Goal: Task Accomplishment & Management: Use online tool/utility

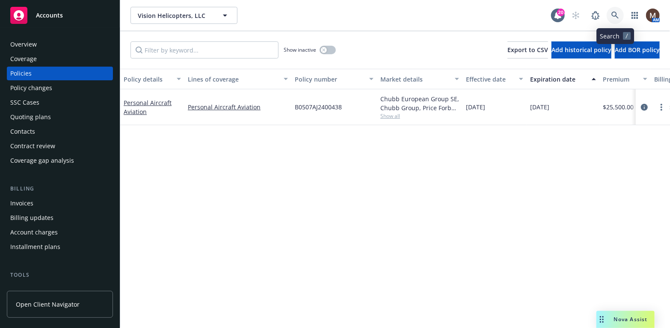
click at [614, 11] on link at bounding box center [614, 15] width 17 height 17
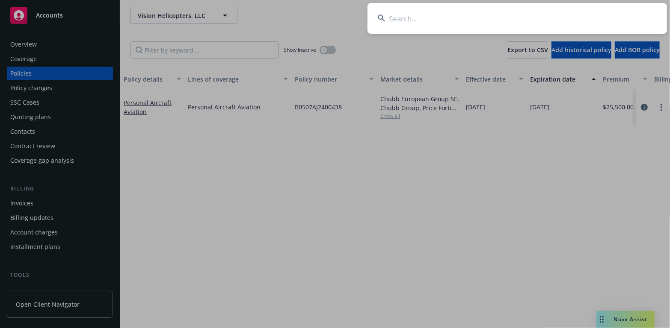
click at [395, 15] on input at bounding box center [516, 18] width 299 height 31
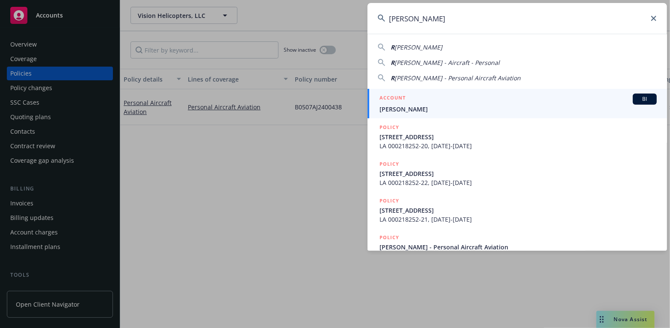
type input "RODERIC SPAULDING"
drag, startPoint x: 390, startPoint y: 108, endPoint x: 382, endPoint y: 109, distance: 7.4
click at [390, 108] on span "Roderic Spaulding" at bounding box center [517, 109] width 277 height 9
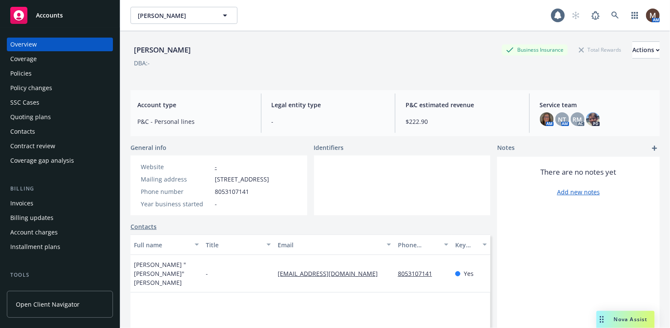
click at [27, 73] on div "Policies" at bounding box center [20, 74] width 21 height 14
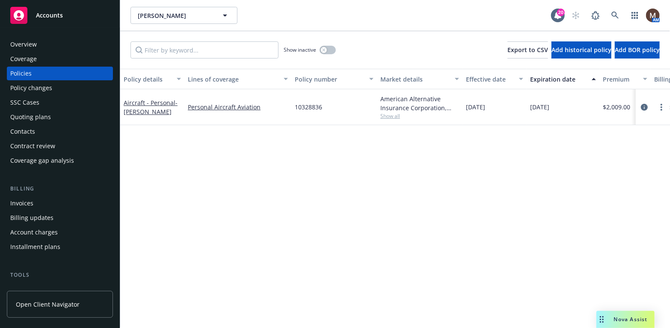
scroll to position [43, 0]
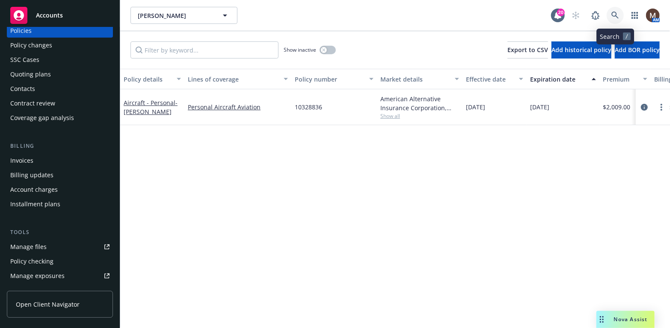
click at [614, 12] on icon at bounding box center [615, 16] width 8 height 8
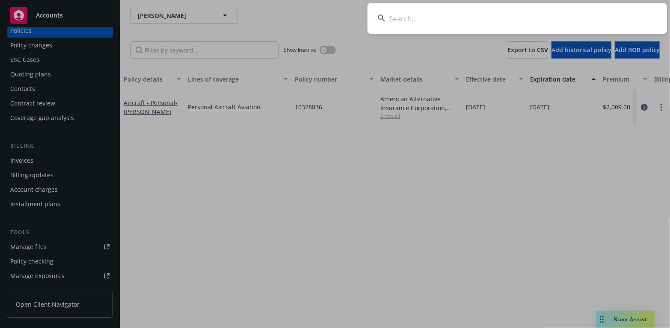
click at [400, 18] on input at bounding box center [516, 18] width 299 height 31
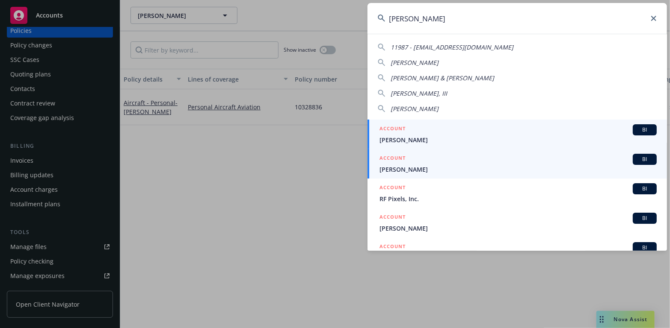
type input "edwin"
click at [410, 167] on span "[PERSON_NAME]" at bounding box center [517, 169] width 277 height 9
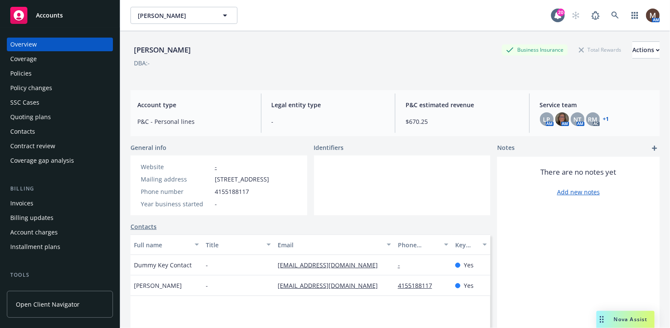
click at [33, 74] on div "Policies" at bounding box center [59, 74] width 99 height 14
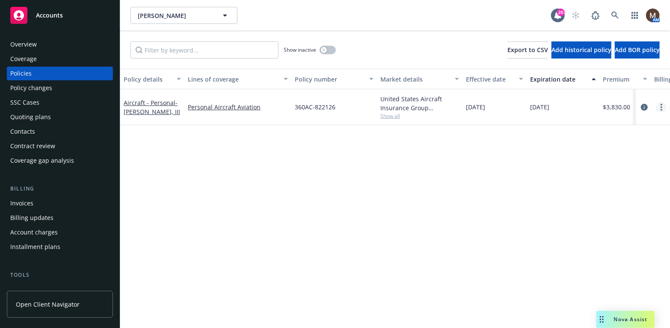
click at [660, 103] on link "more" at bounding box center [661, 107] width 10 height 10
click at [508, 185] on div "Policy details Lines of coverage Policy number Market details Effective date Ex…" at bounding box center [394, 199] width 549 height 260
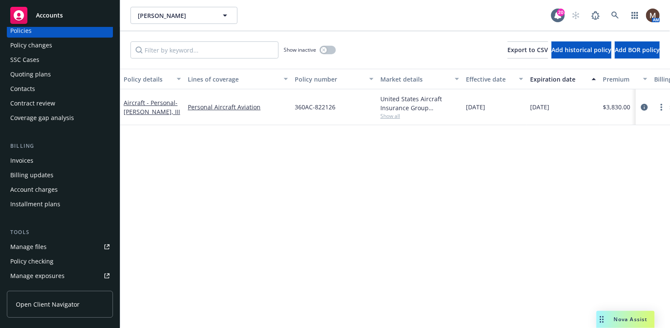
scroll to position [86, 0]
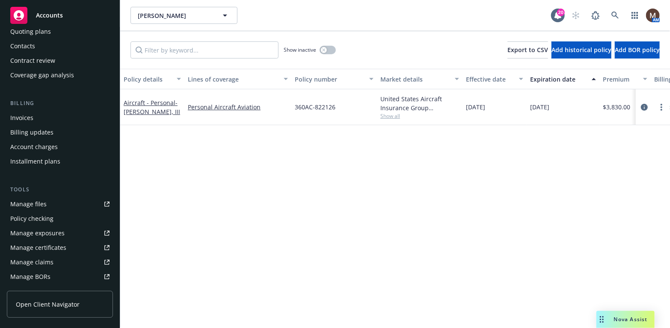
click at [35, 204] on div "Manage files" at bounding box center [28, 205] width 36 height 14
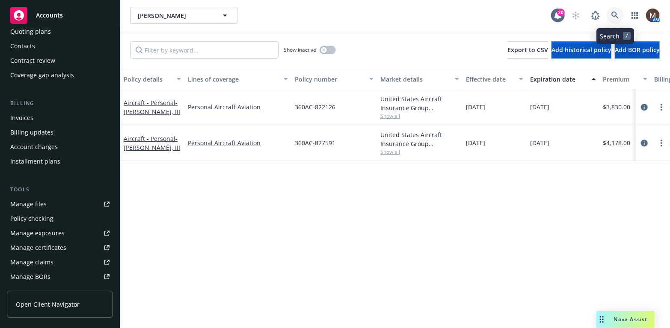
click at [616, 12] on icon at bounding box center [615, 16] width 8 height 8
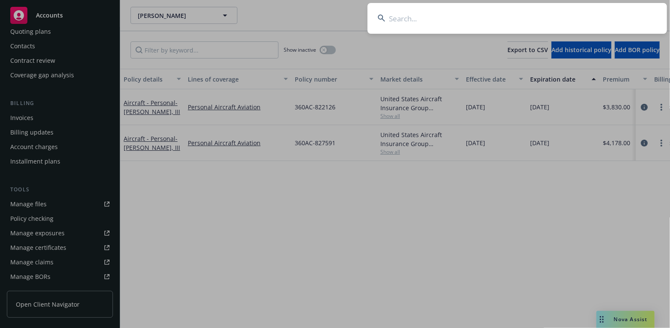
click at [400, 15] on input at bounding box center [516, 18] width 299 height 31
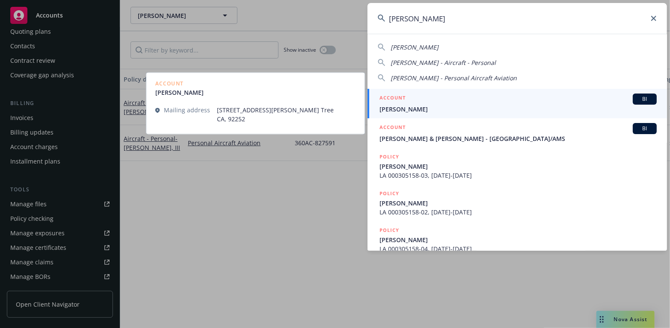
type input "gregory meade"
click at [401, 108] on span "Gregory Meade" at bounding box center [517, 109] width 277 height 9
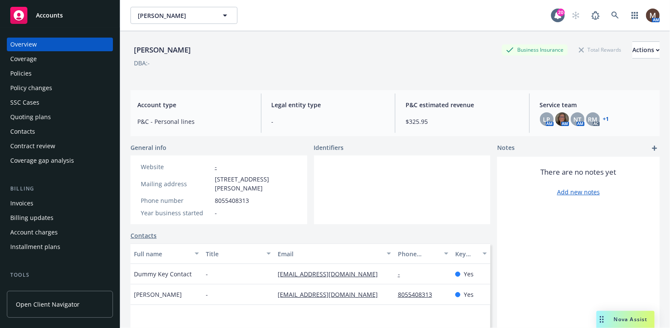
click at [29, 73] on div "Policies" at bounding box center [20, 74] width 21 height 14
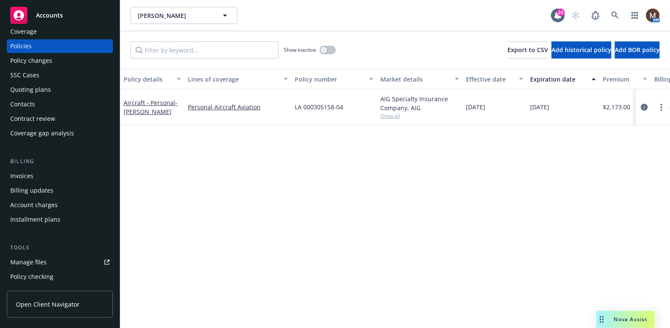
scroll to position [43, 0]
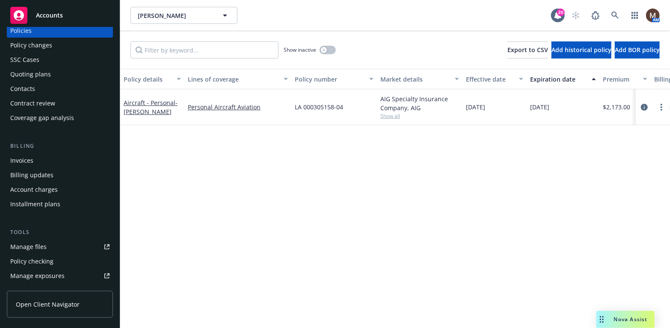
click at [47, 245] on link "Manage files" at bounding box center [60, 247] width 106 height 14
click at [643, 105] on icon "circleInformation" at bounding box center [644, 107] width 7 height 7
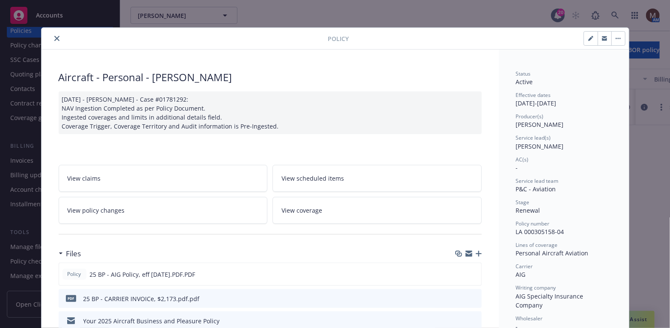
click at [476, 252] on icon "button" at bounding box center [478, 254] width 6 height 6
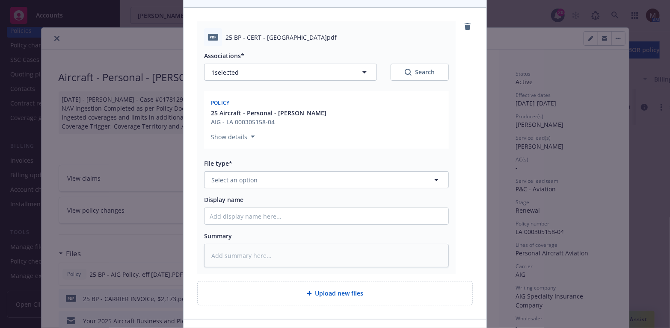
scroll to position [128, 0]
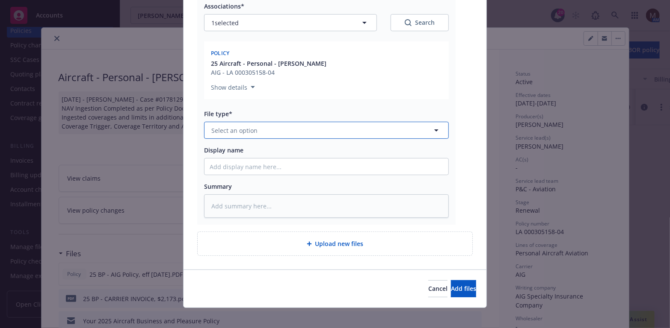
click at [433, 129] on icon "button" at bounding box center [436, 130] width 10 height 10
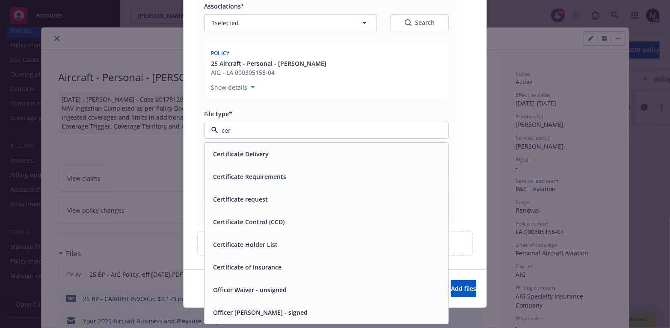
type input "cert"
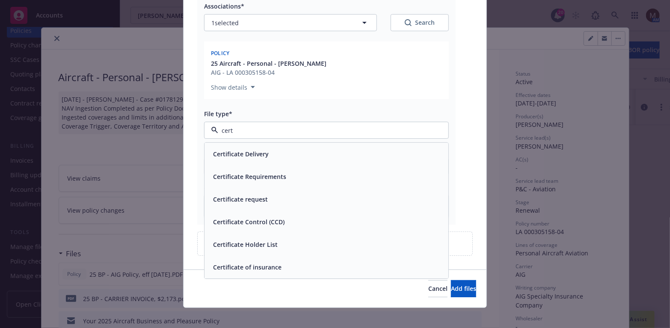
click at [271, 269] on span "Certificate of insurance" at bounding box center [247, 267] width 68 height 9
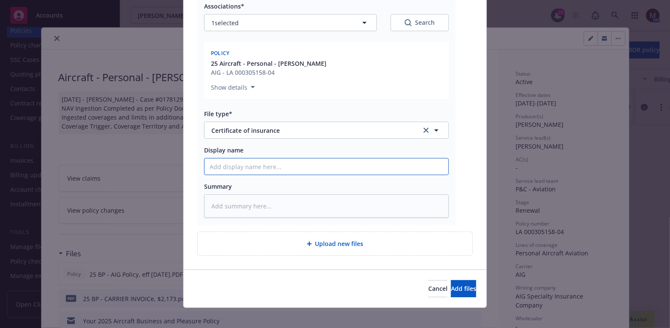
click at [225, 165] on input "Display name" at bounding box center [326, 167] width 244 height 16
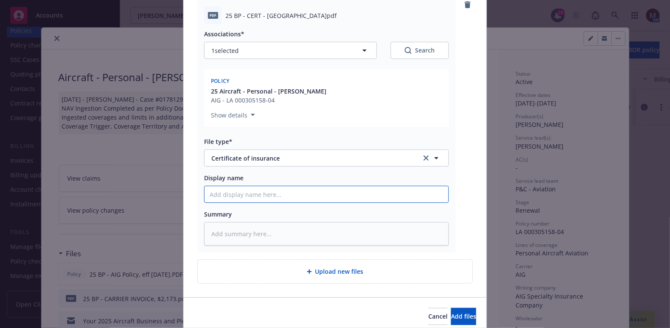
scroll to position [86, 0]
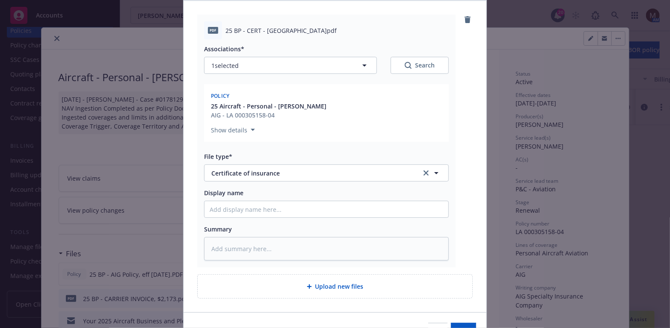
drag, startPoint x: 354, startPoint y: 30, endPoint x: 221, endPoint y: 32, distance: 133.0
click at [225, 32] on div "25 BP - CERT - Yucca Valley Airport District.pdf" at bounding box center [336, 30] width 223 height 9
copy span "25 BP - CERT - Yucca Valley Airport District.pdf"
click at [215, 207] on input "Display name" at bounding box center [326, 209] width 244 height 16
paste input "25 BP - CERT - Yucca Valley Airport District.pdf"
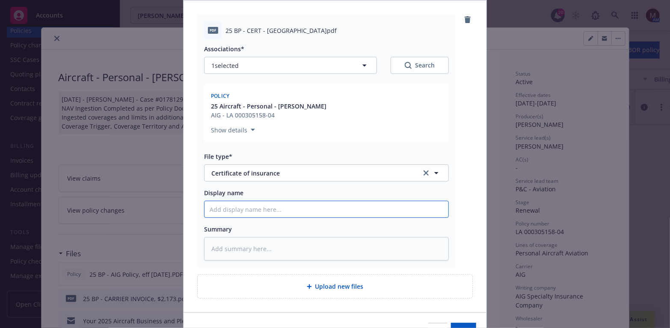
type textarea "x"
type input "25 BP - CERT - Yucca Valley Airport District.pdf"
type textarea "x"
type input "25 BP - CERT - Yucca Valley Airport District.pdf"
type textarea "x"
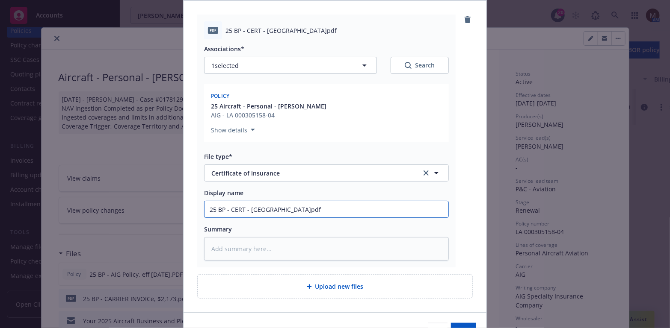
type input "25 BP - CERT - Yucca Valley Airport District.pdf"
type textarea "x"
type input "25 BP - CERT - Yucca Valley Airport District.pdf ("
type textarea "x"
type input "25 BP - CERT - Yucca Valley Airport District.pdf (m"
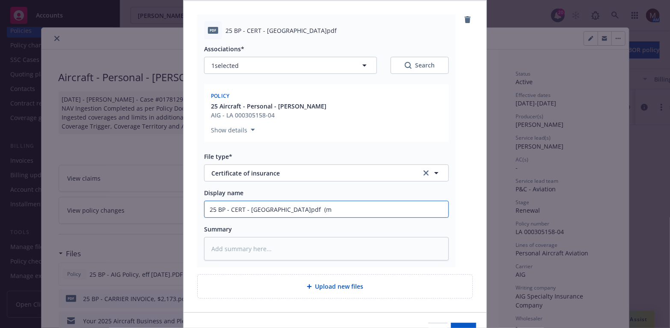
type textarea "x"
type input "25 BP - CERT - Yucca Valley Airport District.pdf (ma"
type textarea "x"
type input "25 BP - CERT - Yucca Valley Airport District.pdf (mai"
type textarea "x"
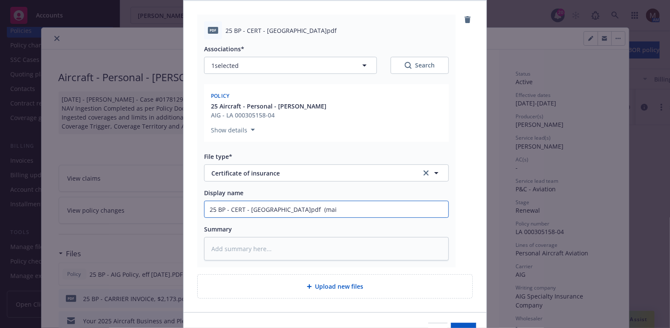
type input "25 BP - CERT - Yucca Valley Airport District.pdf (mail"
type textarea "x"
type input "25 BP - CERT - Yucca Valley Airport District.pdf (maile"
type textarea "x"
type input "25 BP - CERT - Yucca Valley Airport District.pdf (mailed"
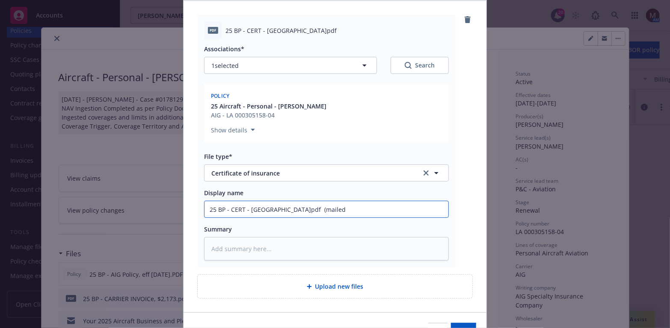
type textarea "x"
type input "25 BP - CERT - Yucca Valley Airport District.pdf (mailed)"
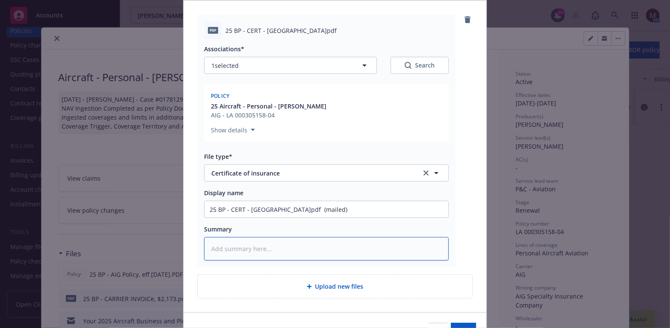
click at [244, 251] on textarea at bounding box center [326, 249] width 245 height 24
paste textarea "25 BP - CERT - Yucca Valley Airport District.pdf"
type textarea "x"
type textarea "25 BP - CERT - Yucca Valley Airport District.pdf"
type textarea "x"
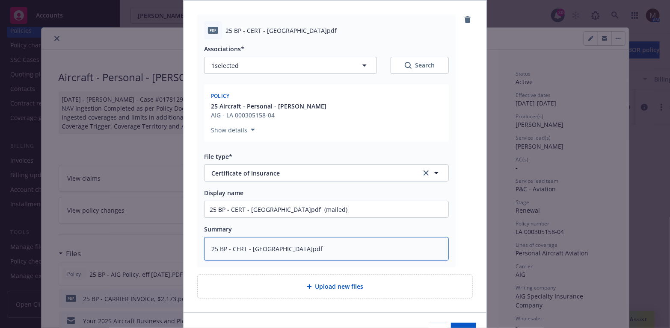
type textarea "25 BP - CERT - Yucca Valley Airport District.pdf"
type textarea "x"
type textarea "25 BP - CERT - Yucca Valley Airport District.pdf ("
type textarea "x"
type textarea "25 BP - CERT - Yucca Valley Airport District.pdf (m"
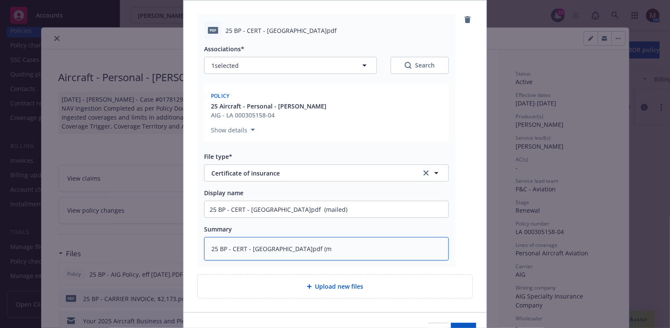
type textarea "x"
type textarea "25 BP - CERT - Yucca Valley Airport District.pdf (ma"
type textarea "x"
type textarea "25 BP - CERT - Yucca Valley Airport District.pdf (mai"
type textarea "x"
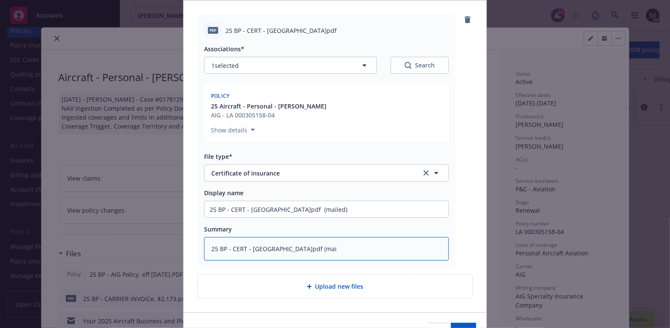
type textarea "25 BP - CERT - Yucca Valley Airport District.pdf (mail"
type textarea "x"
type textarea "25 BP - CERT - Yucca Valley Airport District.pdf (maile"
type textarea "x"
type textarea "25 BP - CERT - Yucca Valley Airport District.pdf (mailed"
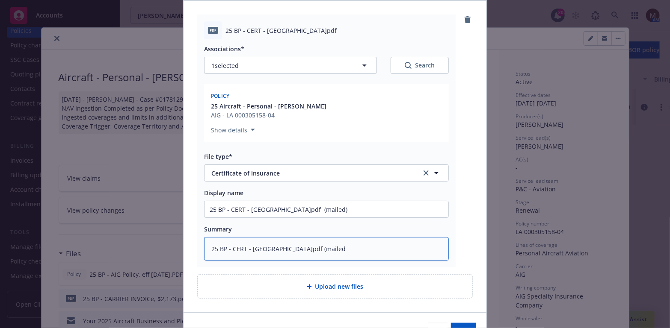
type textarea "x"
type textarea "25 BP - CERT - Yucca Valley Airport District.pdf (mailed"
type textarea "x"
type textarea "25 BP - CERT - Yucca Valley Airport District.pdf (mailed o"
type textarea "x"
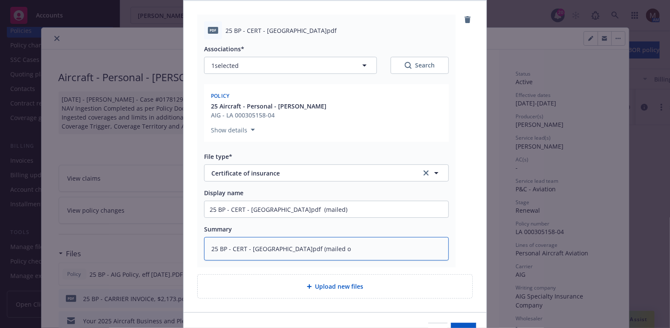
type textarea "25 BP - CERT - Yucca Valley Airport District.pdf (mailed ou"
type textarea "x"
type textarea "25 BP - CERT - Yucca Valley Airport District.pdf (mailed out"
type textarea "x"
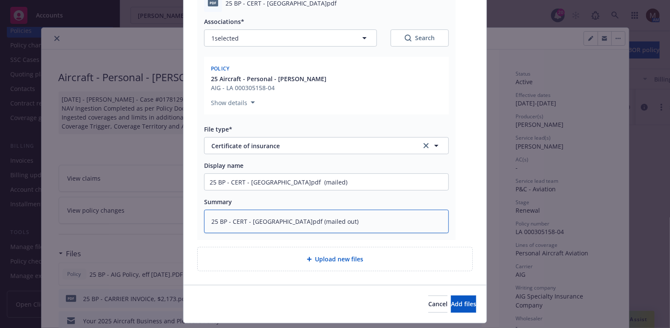
scroll to position [128, 0]
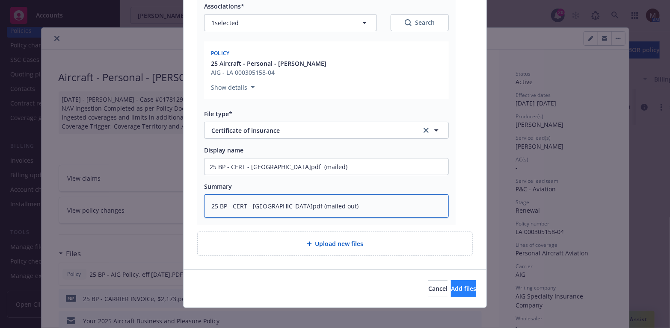
type textarea "25 BP - CERT - Yucca Valley Airport District.pdf (mailed out)"
click at [451, 291] on span "Add files" at bounding box center [463, 289] width 25 height 8
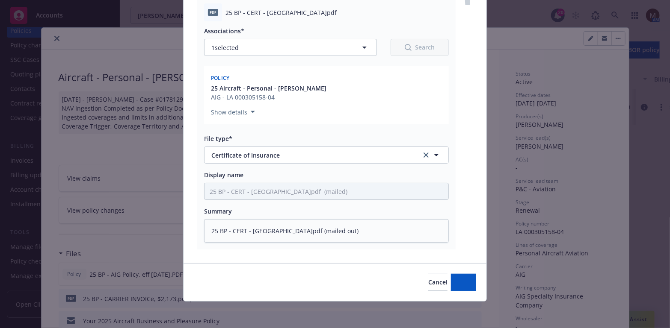
type textarea "x"
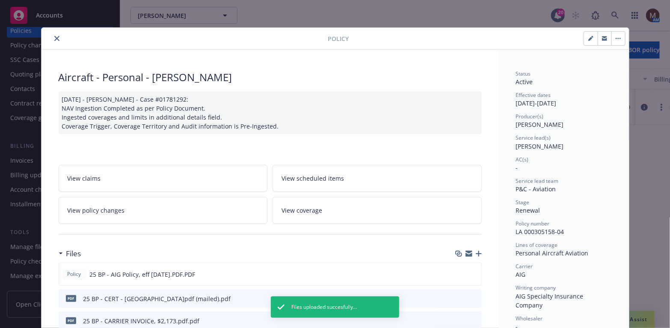
click at [54, 36] on icon "close" at bounding box center [56, 38] width 5 height 5
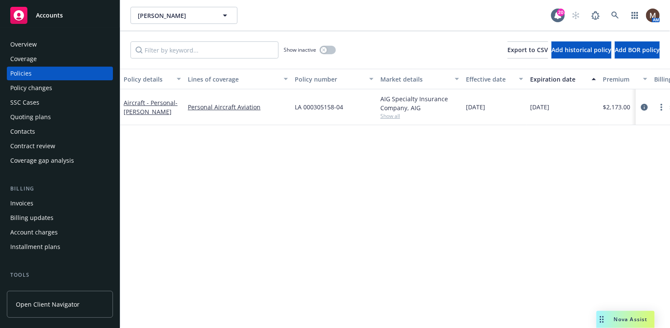
click at [25, 72] on div "Policies" at bounding box center [20, 74] width 21 height 14
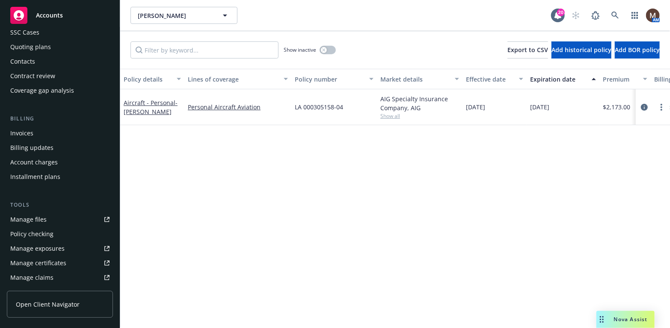
scroll to position [86, 0]
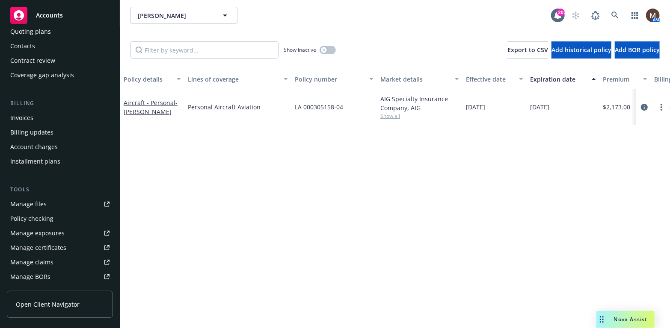
click at [40, 204] on div "Manage files" at bounding box center [28, 205] width 36 height 14
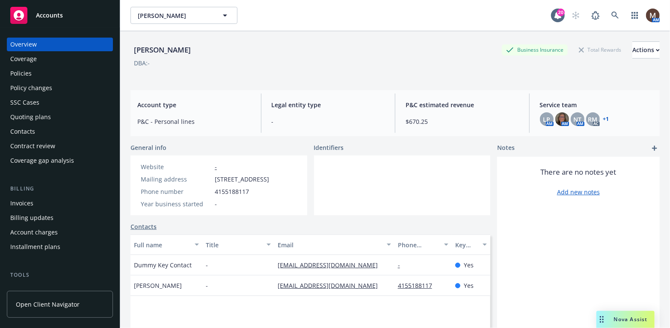
click at [29, 75] on div "Policies" at bounding box center [20, 74] width 21 height 14
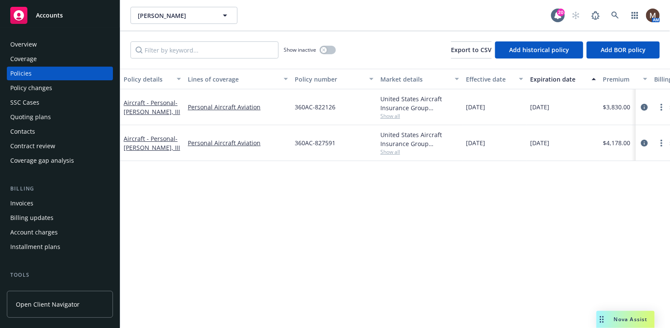
scroll to position [43, 0]
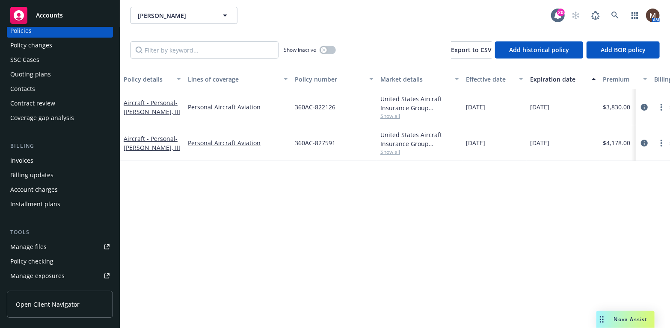
click at [44, 245] on div "Manage files" at bounding box center [28, 247] width 36 height 14
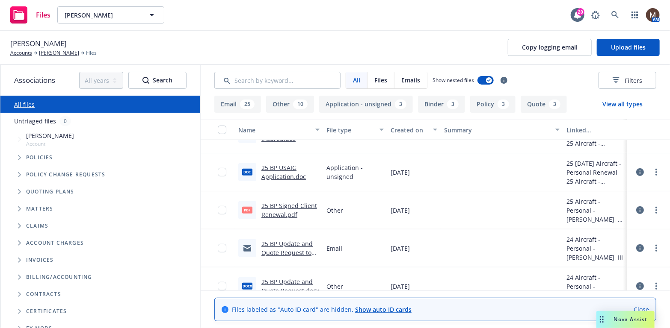
scroll to position [214, 0]
click at [280, 205] on link "25 BP Signed Client Renewal.pdf" at bounding box center [289, 209] width 56 height 17
click at [58, 52] on link "[PERSON_NAME]" at bounding box center [59, 53] width 40 height 8
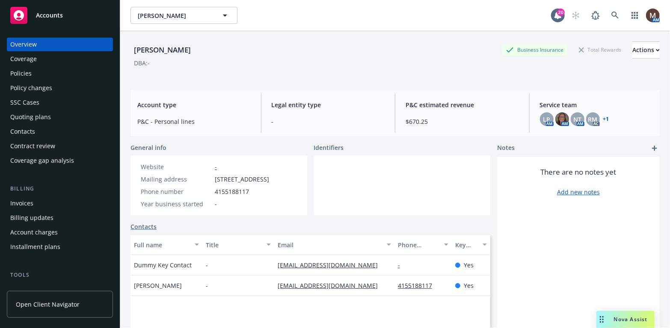
click at [32, 201] on div "Invoices" at bounding box center [21, 204] width 23 height 14
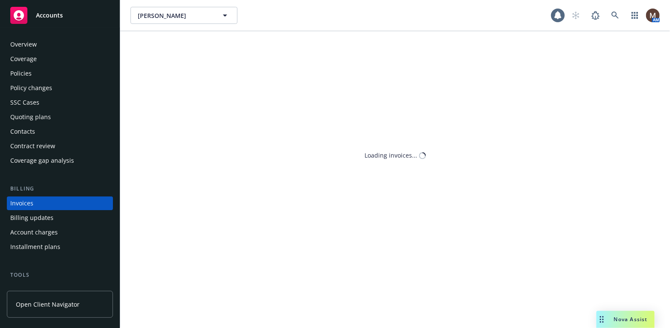
scroll to position [25, 0]
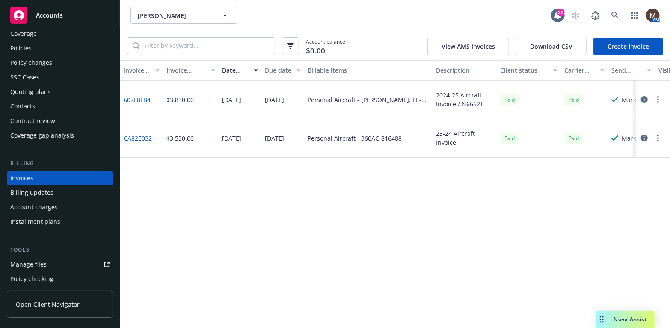
click at [616, 44] on link "Create Invoice" at bounding box center [628, 46] width 70 height 17
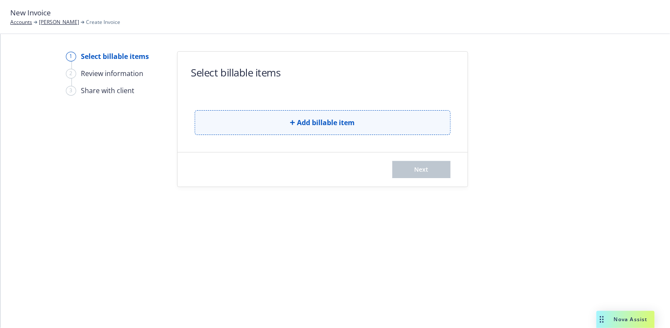
click at [337, 127] on span "Add billable item" at bounding box center [326, 123] width 58 height 10
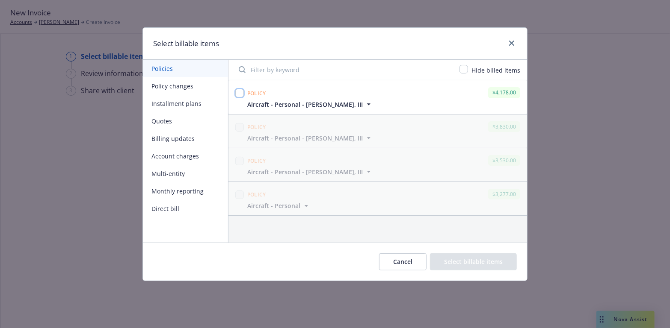
click at [239, 91] on input "checkbox" at bounding box center [239, 93] width 9 height 9
checkbox input "true"
click at [478, 256] on button "Select billable items" at bounding box center [473, 262] width 87 height 17
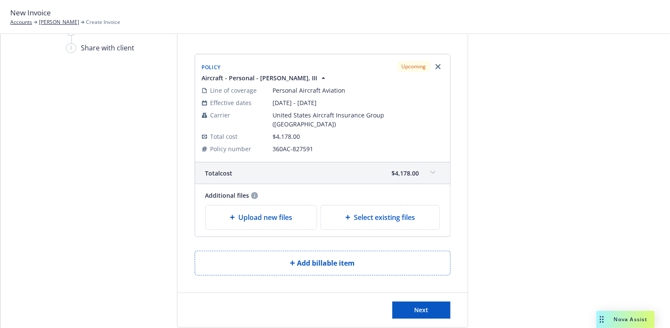
scroll to position [49, 0]
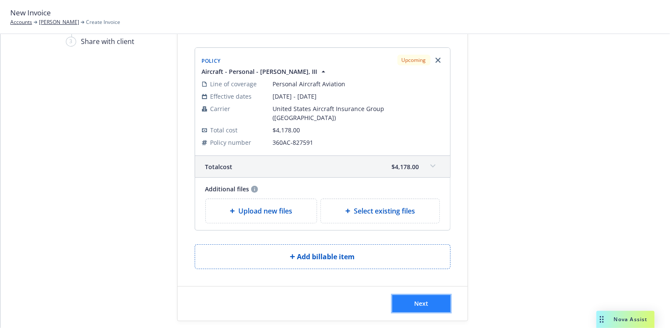
click at [419, 300] on span "Next" at bounding box center [421, 304] width 14 height 8
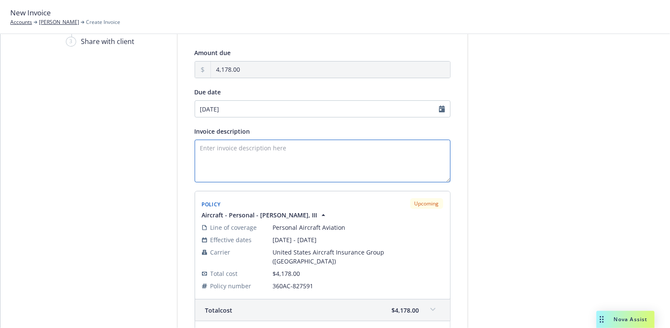
click at [217, 149] on textarea "Invoice description" at bounding box center [323, 161] width 256 height 43
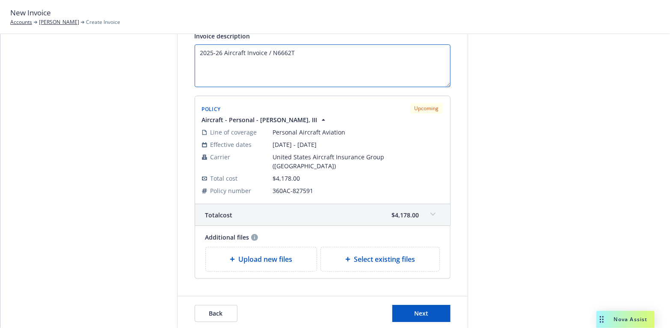
scroll to position [154, 0]
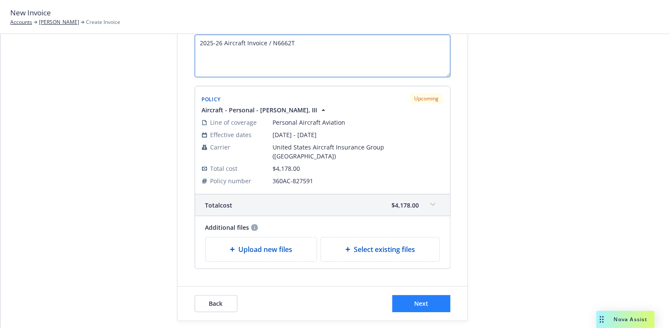
type textarea "2025-26 Aircraft Invoice / N6662T"
click at [415, 300] on span "Next" at bounding box center [421, 304] width 14 height 8
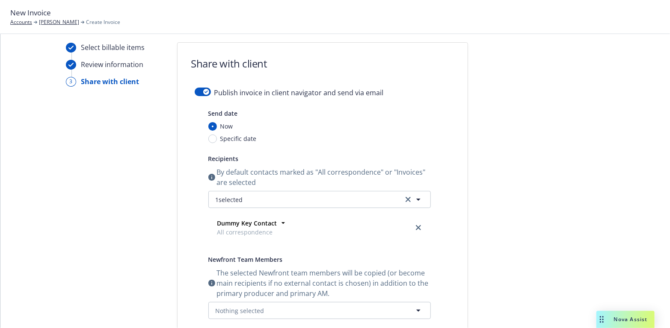
scroll to position [0, 0]
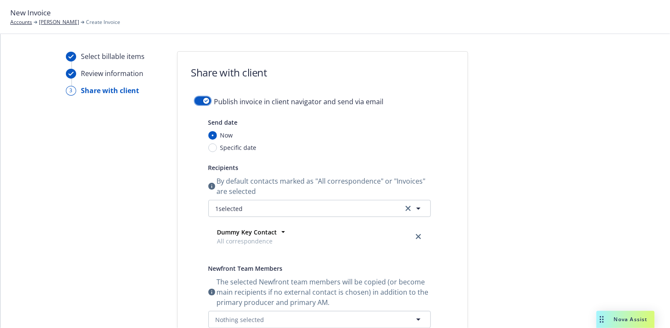
click at [203, 98] on div "button" at bounding box center [206, 101] width 6 height 6
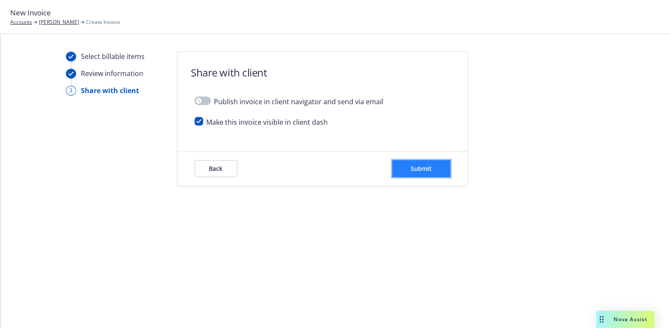
click at [426, 165] on span "Submit" at bounding box center [420, 169] width 21 height 8
